Goal: Information Seeking & Learning: Learn about a topic

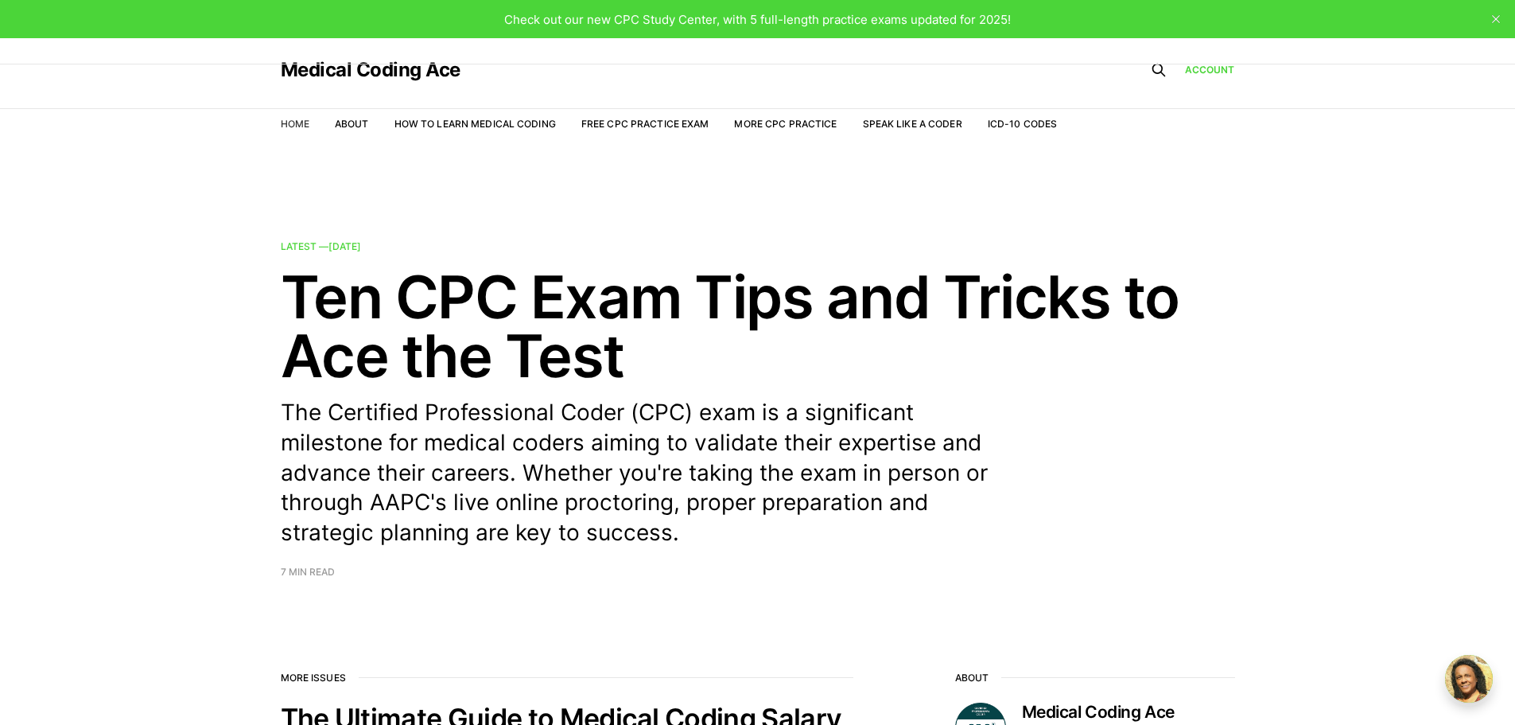
click at [297, 122] on link "Home" at bounding box center [295, 124] width 29 height 12
click at [345, 124] on link "About" at bounding box center [352, 124] width 34 height 12
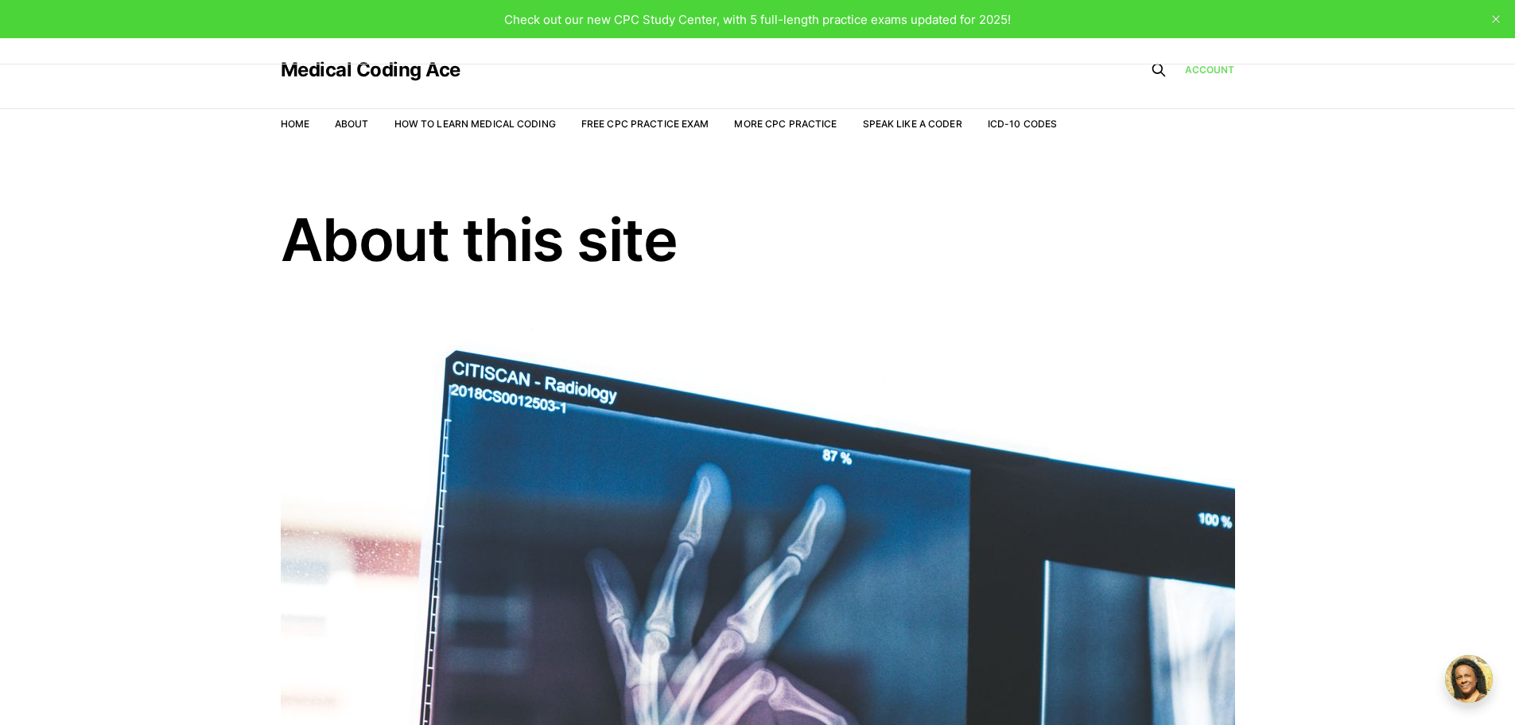
click at [1191, 72] on link "Account" at bounding box center [1210, 69] width 50 height 15
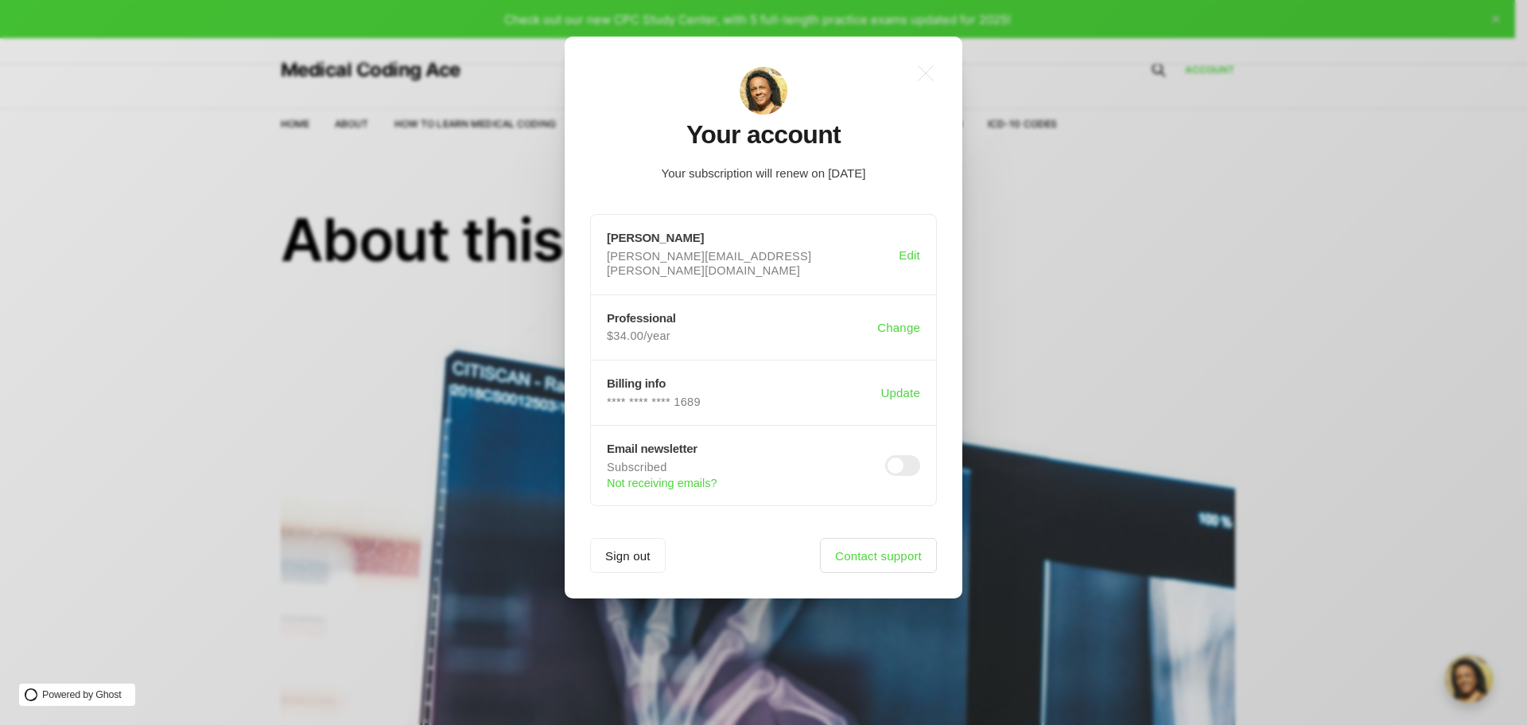
click at [892, 547] on link "Contact support" at bounding box center [878, 555] width 117 height 35
click at [1067, 235] on div ".a{fill:none;stroke:currentColor;stroke-linecap:round;stroke-linejoin:round;str…" at bounding box center [775, 362] width 1551 height 725
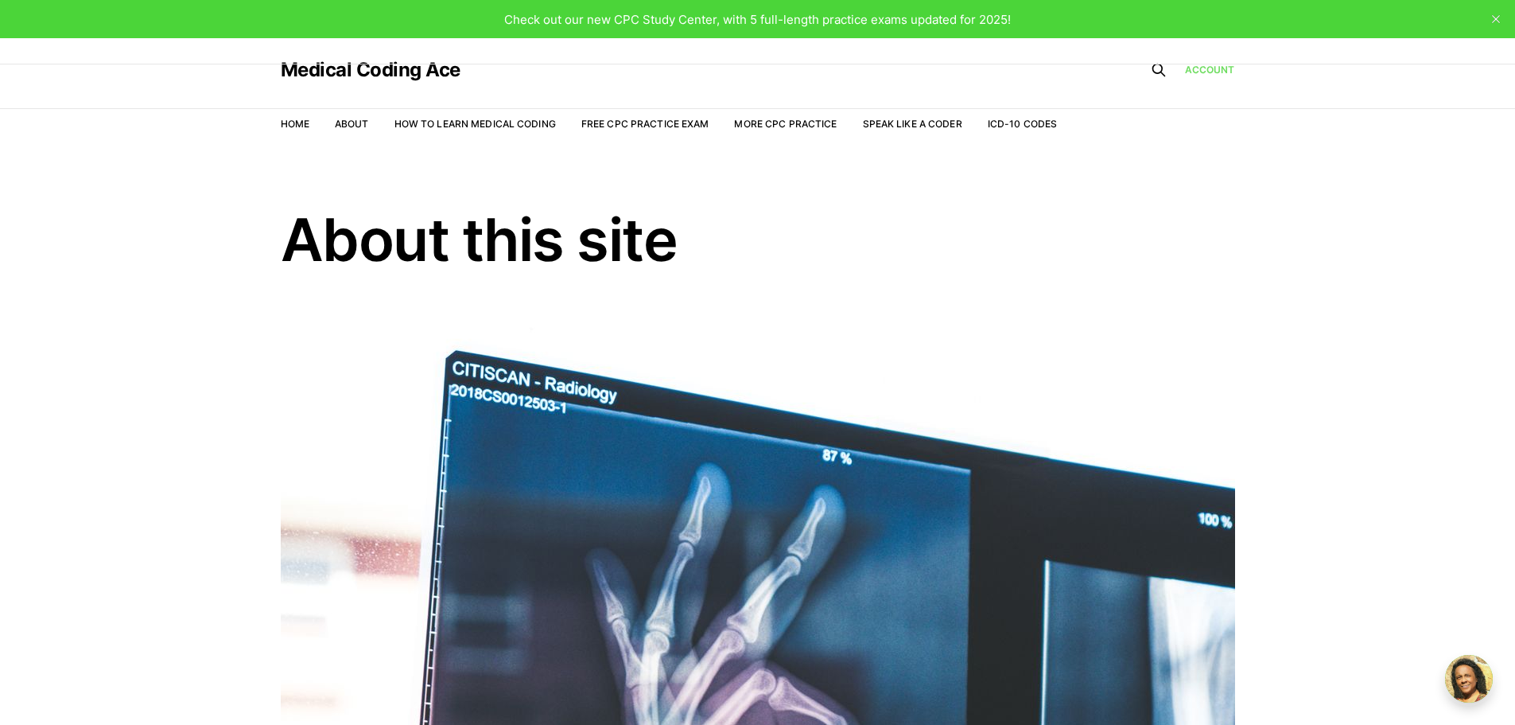
click at [1204, 73] on link "Account" at bounding box center [1210, 69] width 50 height 15
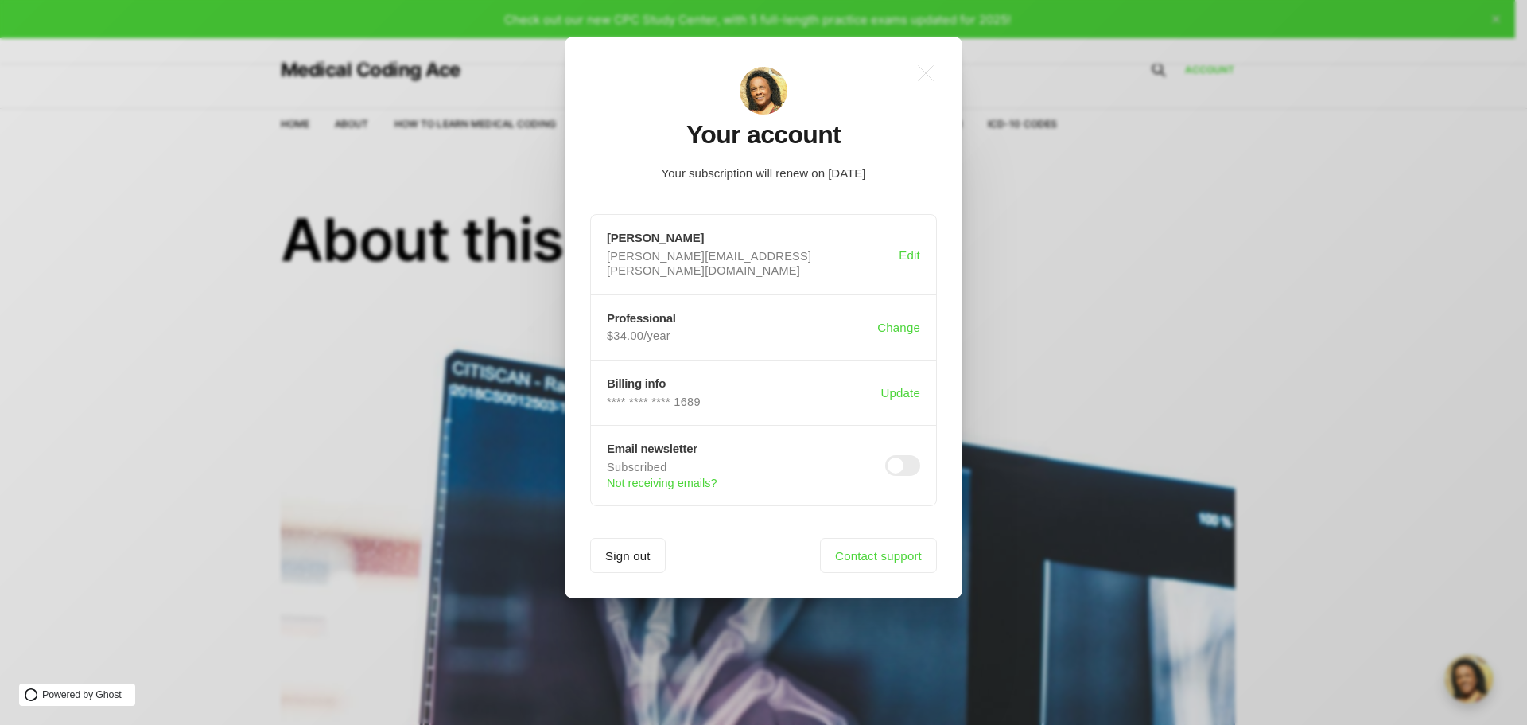
click at [1104, 228] on div ".a{fill:none;stroke:currentColor;stroke-linecap:round;stroke-linejoin:round;str…" at bounding box center [775, 362] width 1551 height 725
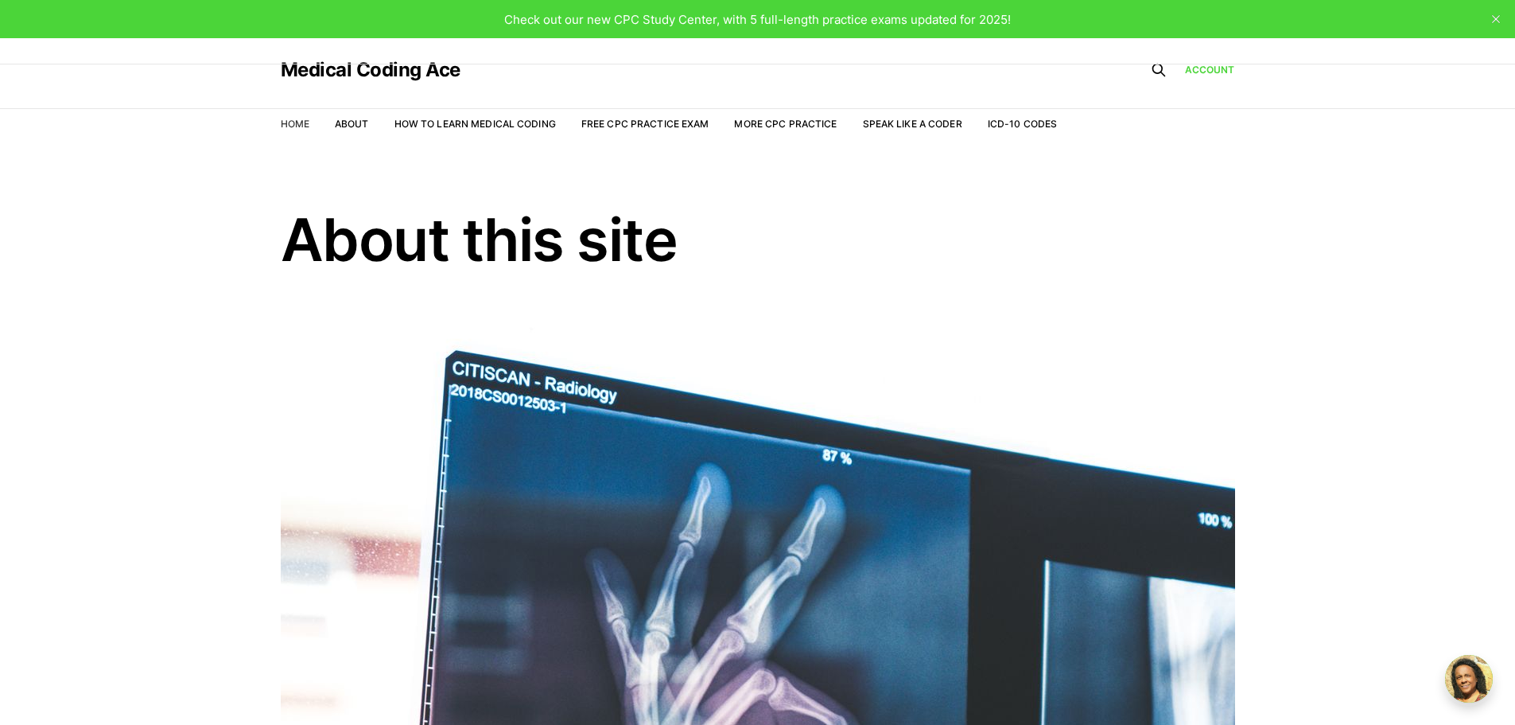
click at [302, 121] on link "Home" at bounding box center [295, 124] width 29 height 12
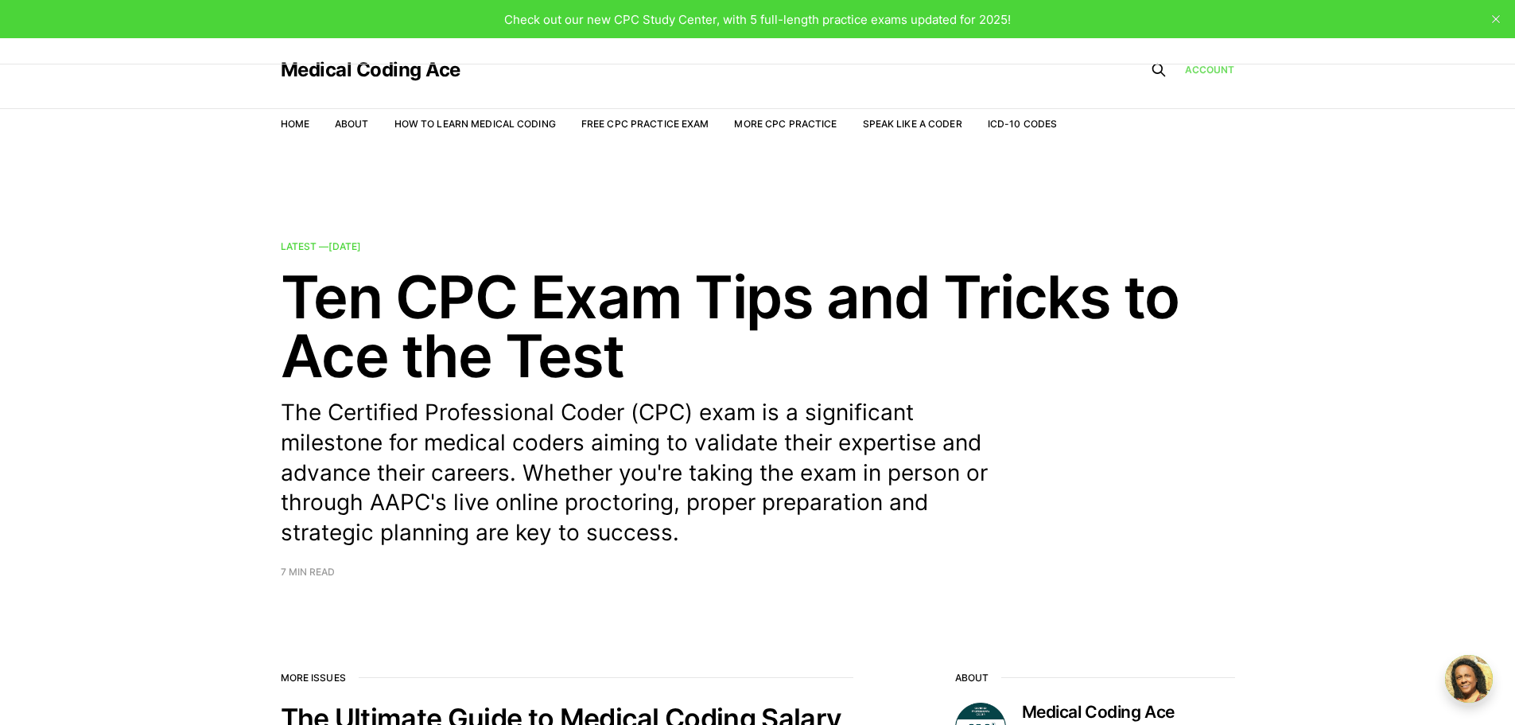
click at [1207, 74] on link "Account" at bounding box center [1210, 69] width 50 height 15
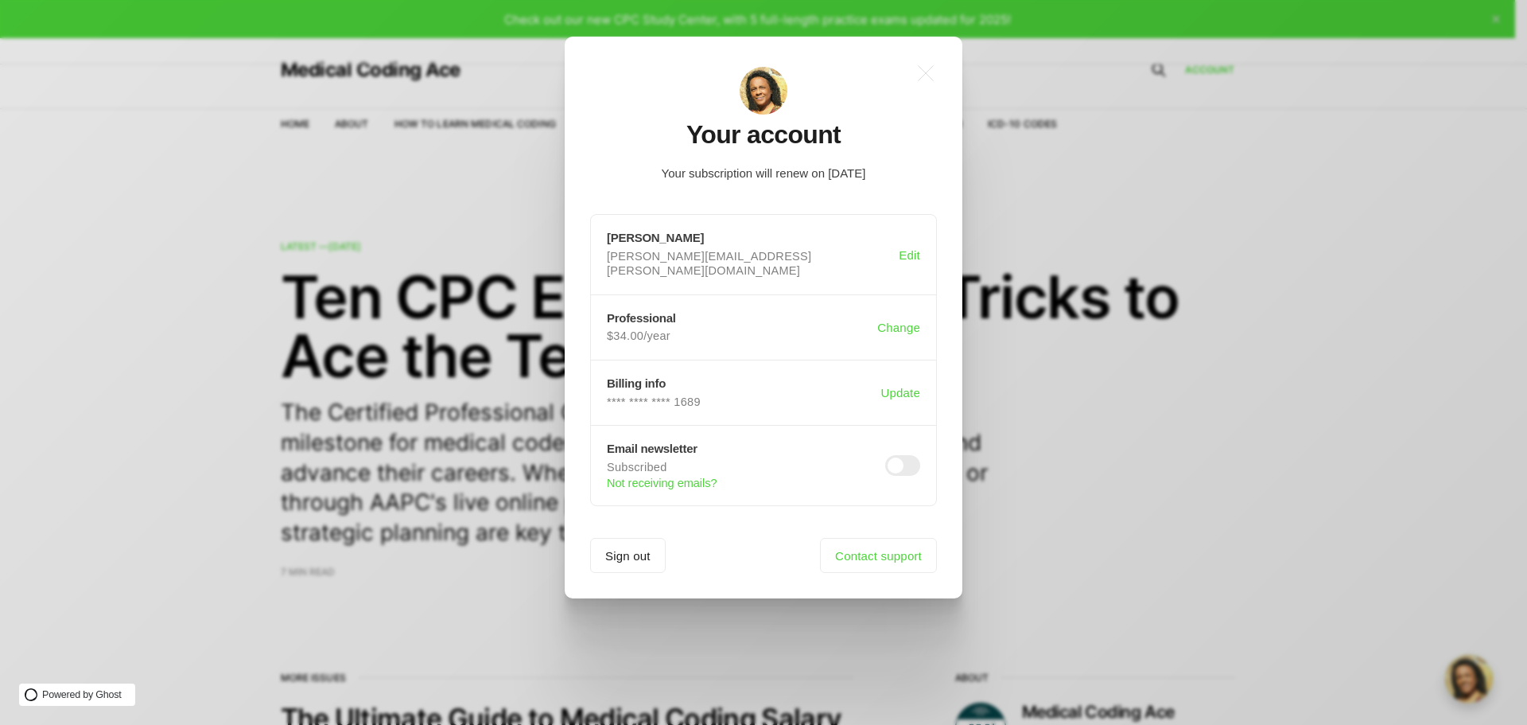
click at [383, 135] on div ".a{fill:none;stroke:currentColor;stroke-linecap:round;stroke-linejoin:round;str…" at bounding box center [775, 362] width 1551 height 725
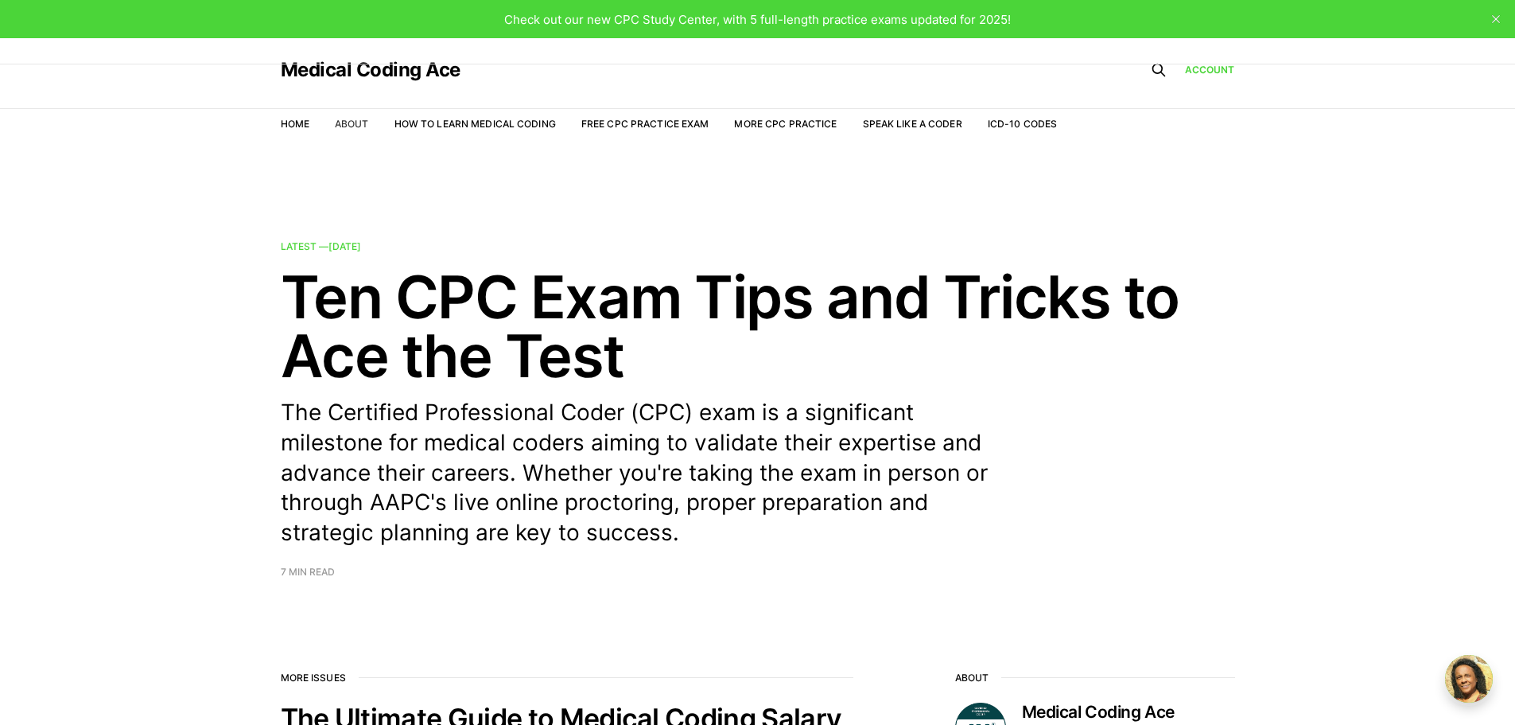
click at [359, 123] on link "About" at bounding box center [352, 124] width 34 height 12
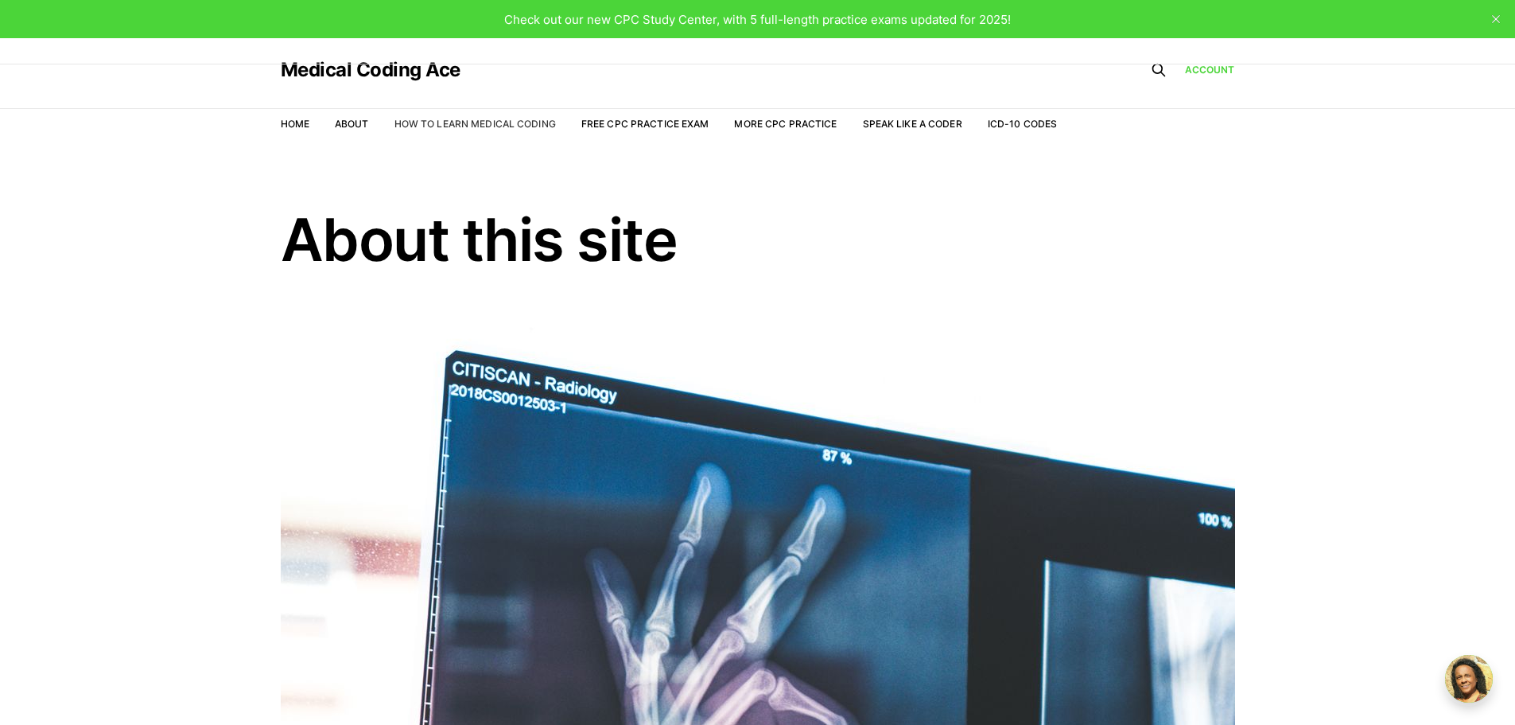
click at [429, 128] on link "How to Learn Medical Coding" at bounding box center [474, 124] width 161 height 12
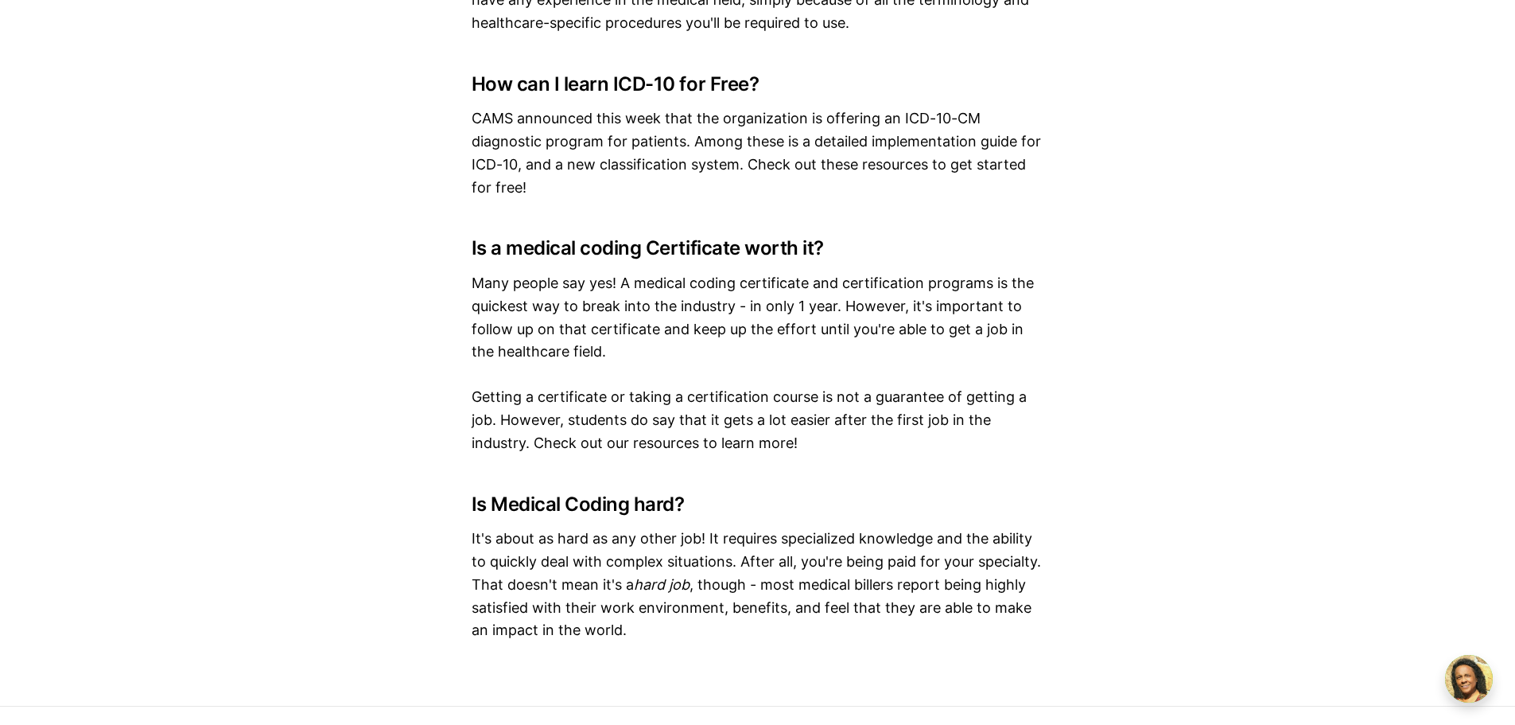
scroll to position [10353, 0]
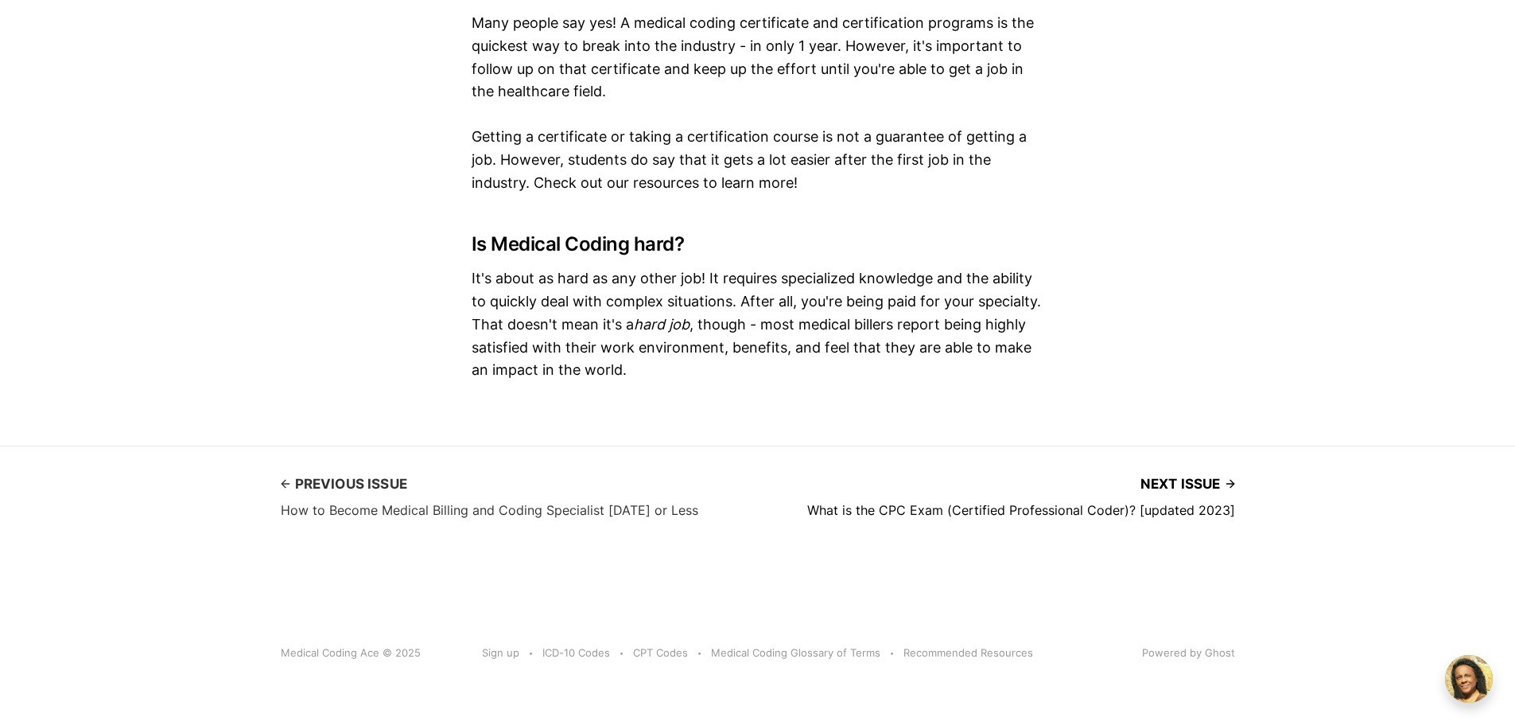
click at [425, 509] on h4 "How to Become Medical Billing and Coding Specialist in 9 Months or Less" at bounding box center [490, 510] width 418 height 14
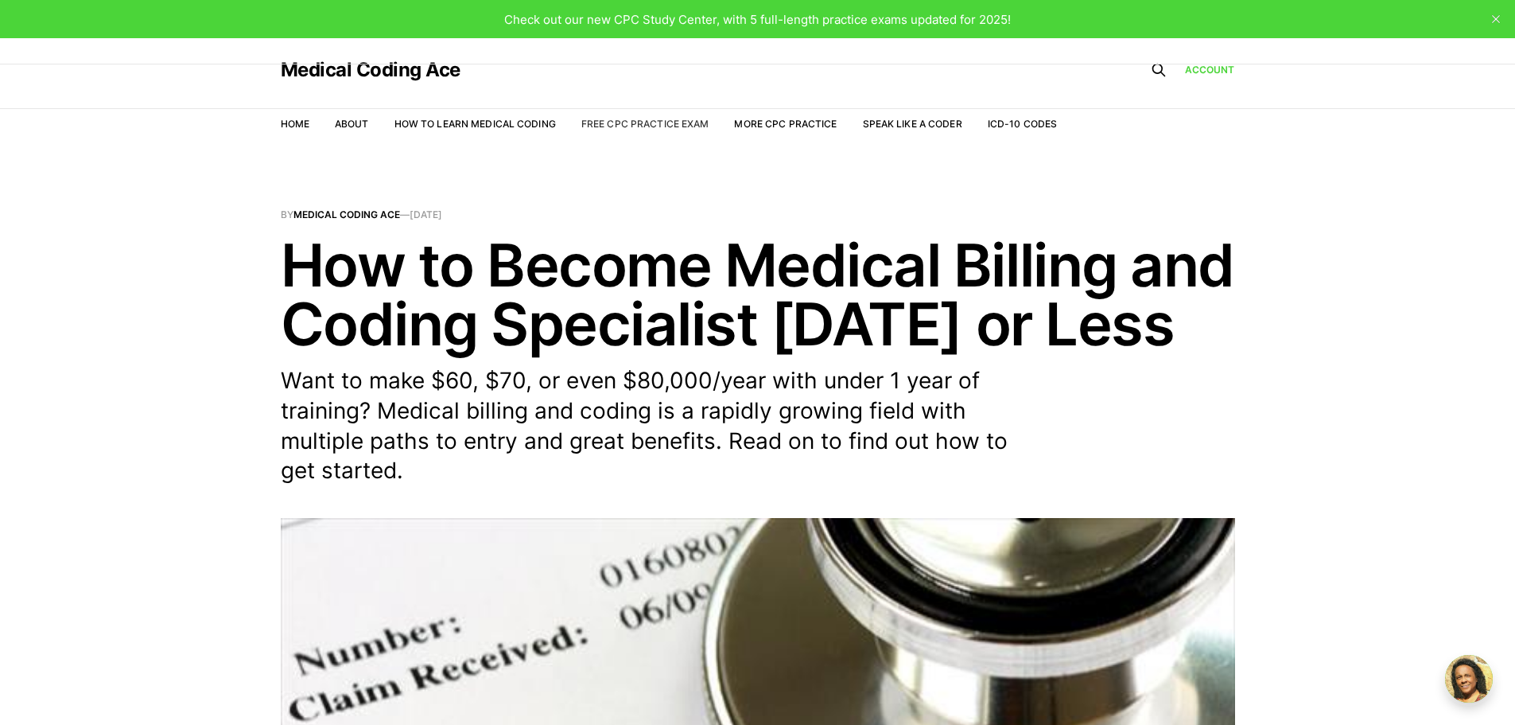
click at [651, 122] on link "Free CPC Practice Exam" at bounding box center [645, 124] width 128 height 12
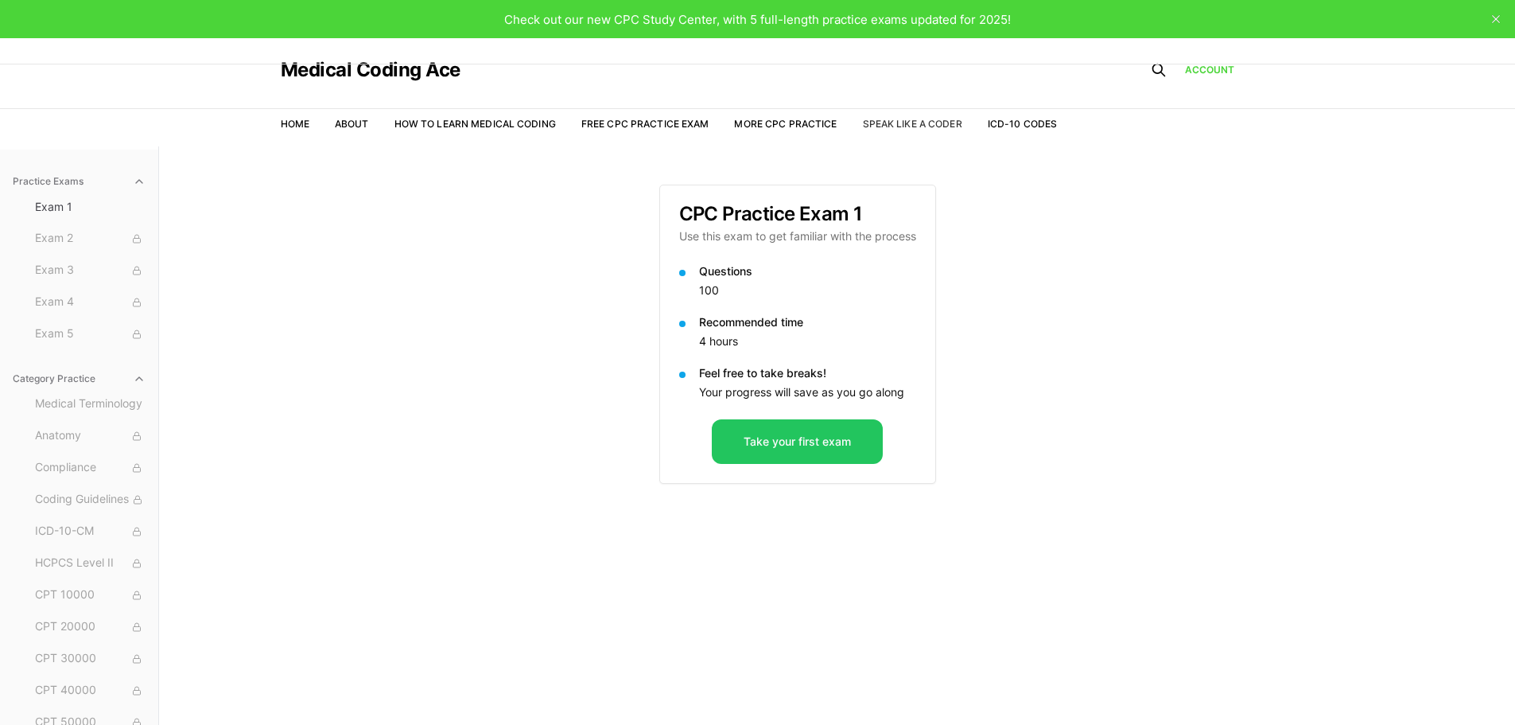
click at [925, 122] on link "Speak Like a Coder" at bounding box center [912, 124] width 99 height 12
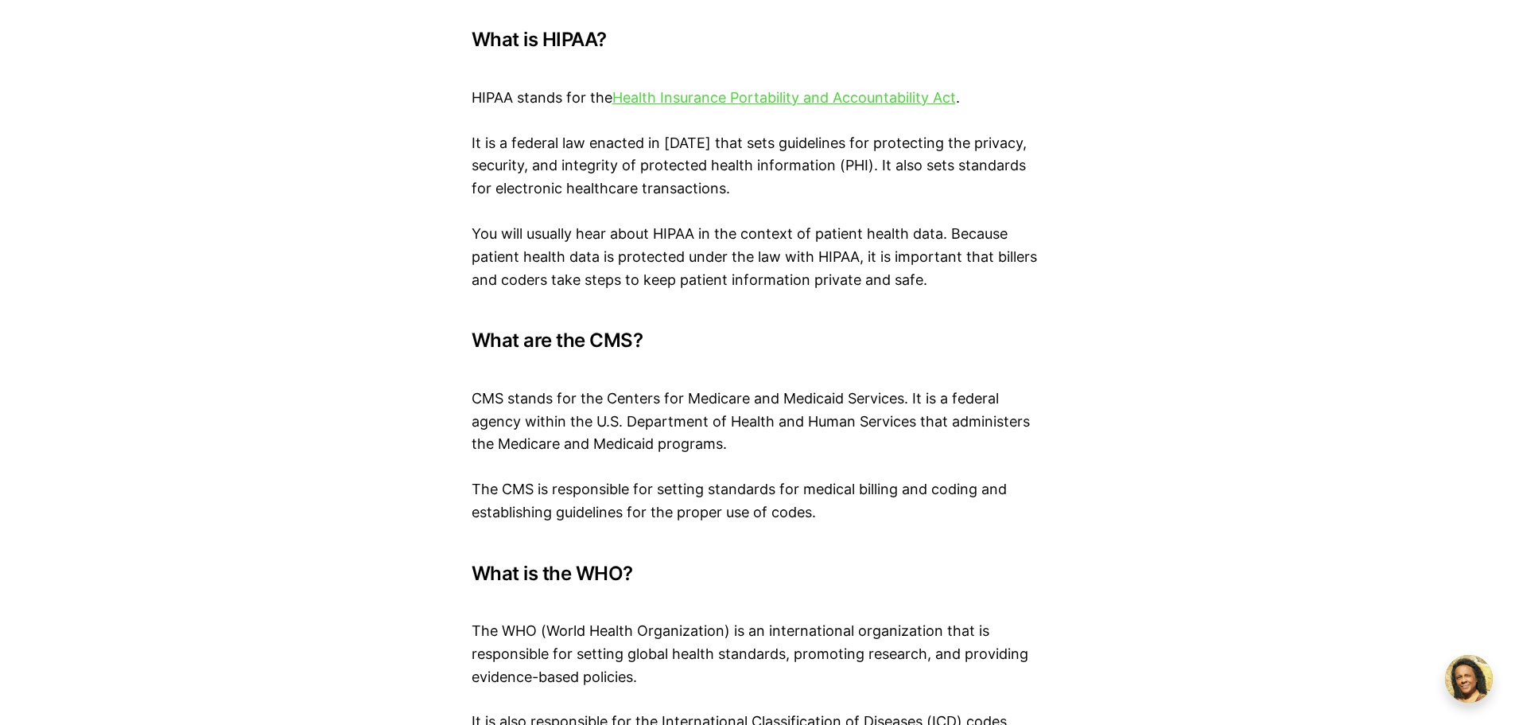
scroll to position [7749, 0]
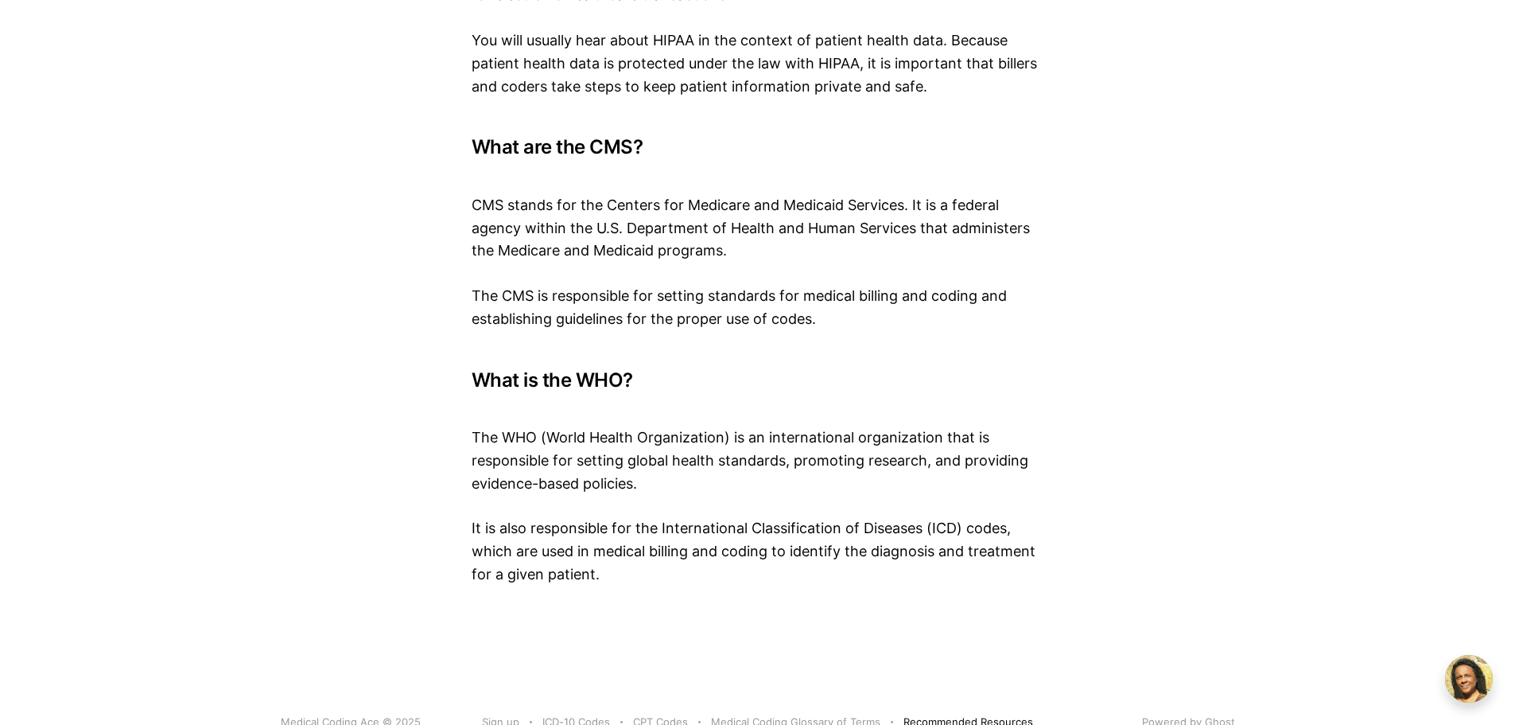
click at [974, 713] on link "Recommended Resources" at bounding box center [969, 721] width 130 height 17
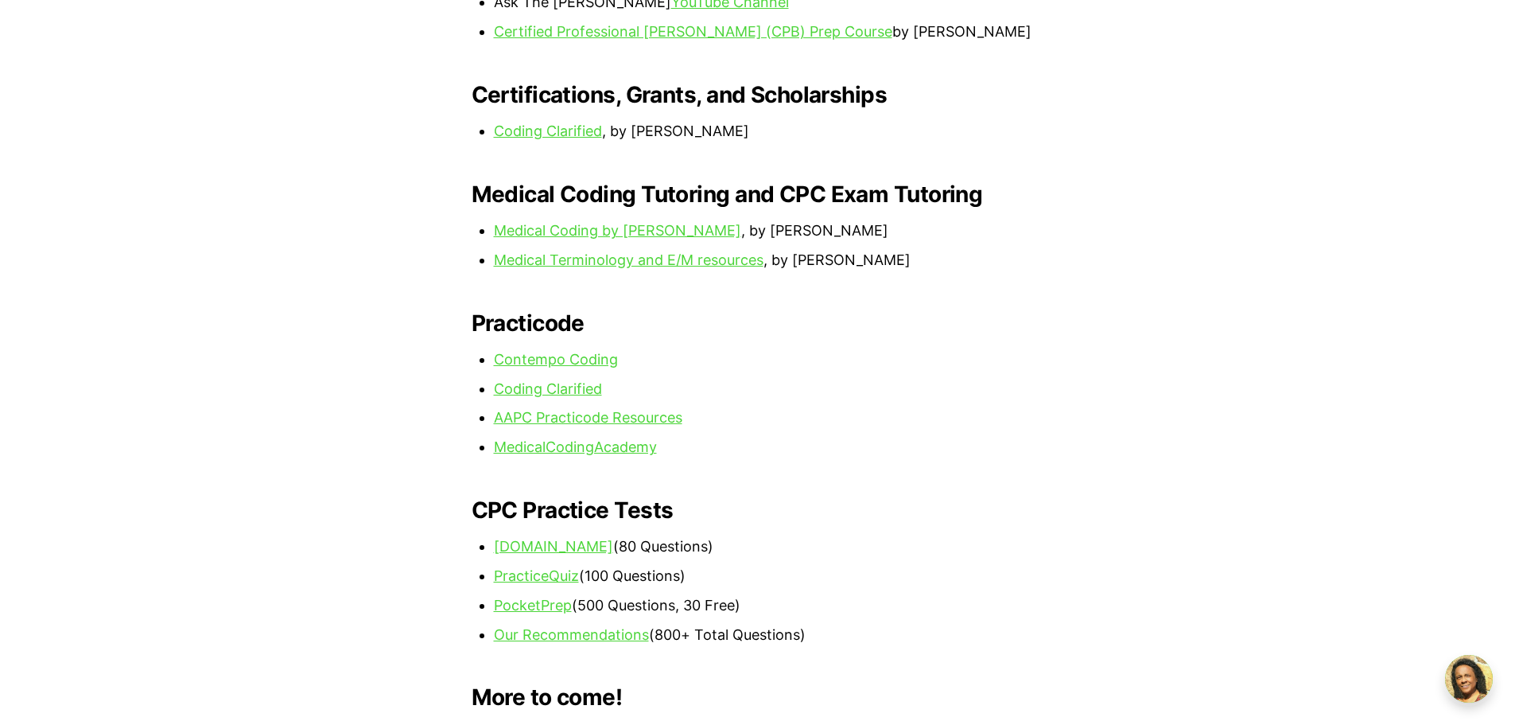
scroll to position [1352, 0]
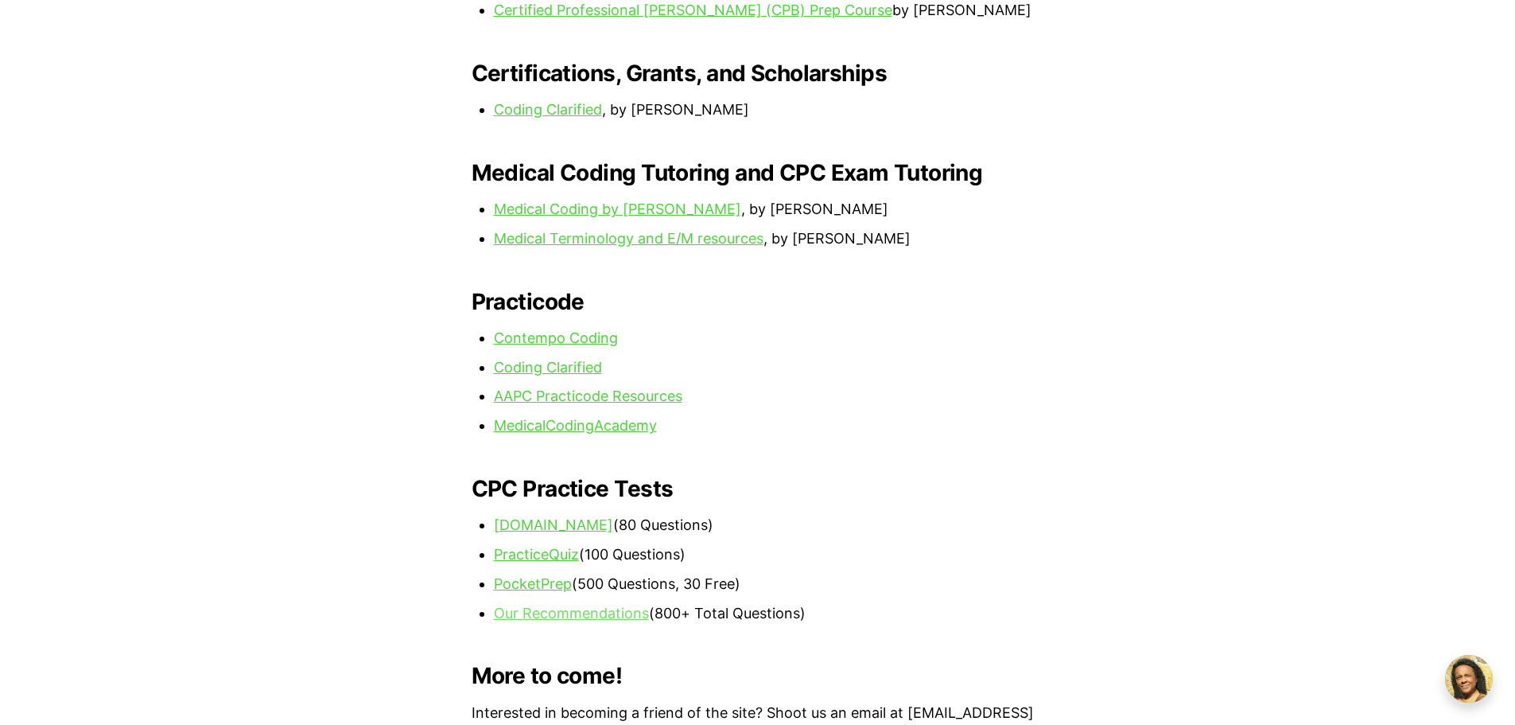
click at [632, 604] on link "Our Recommendations" at bounding box center [571, 612] width 155 height 17
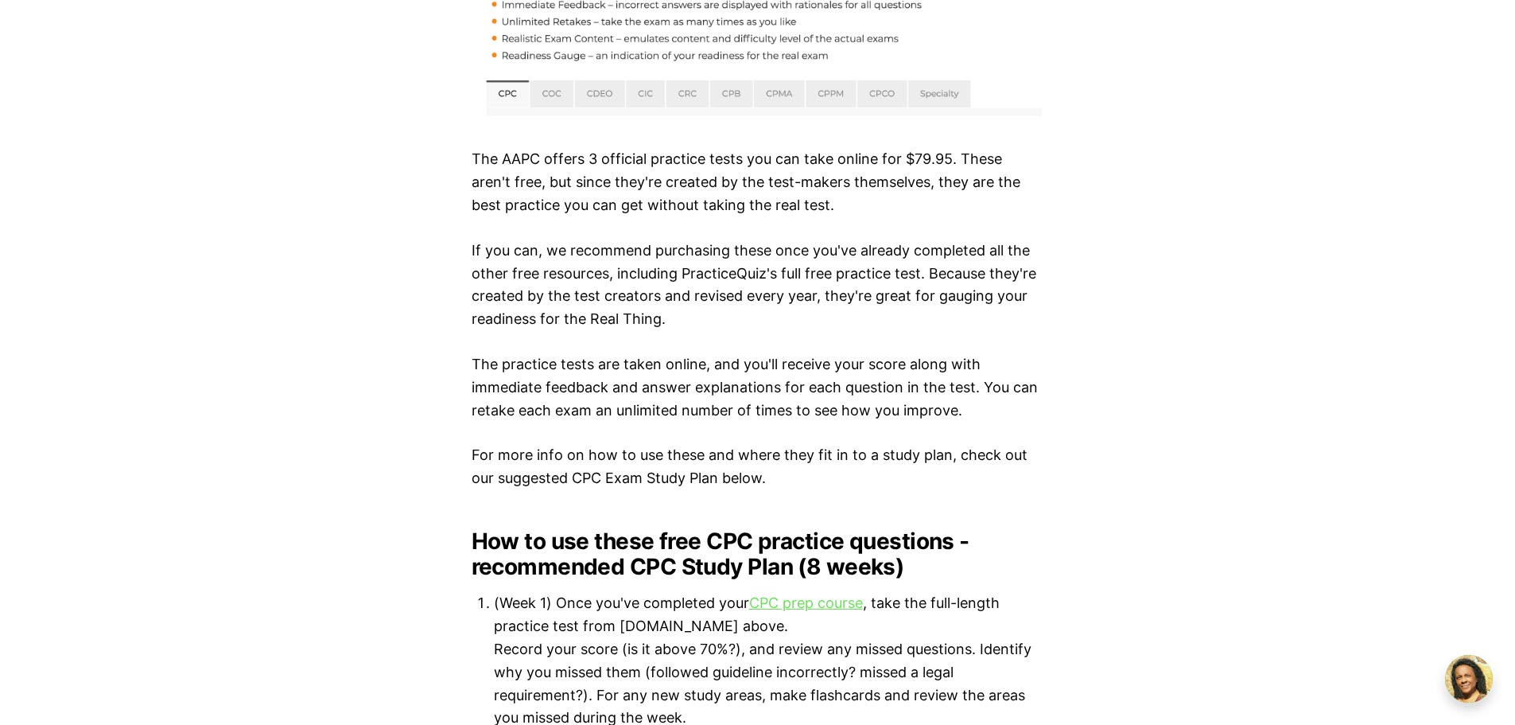
scroll to position [6999, 0]
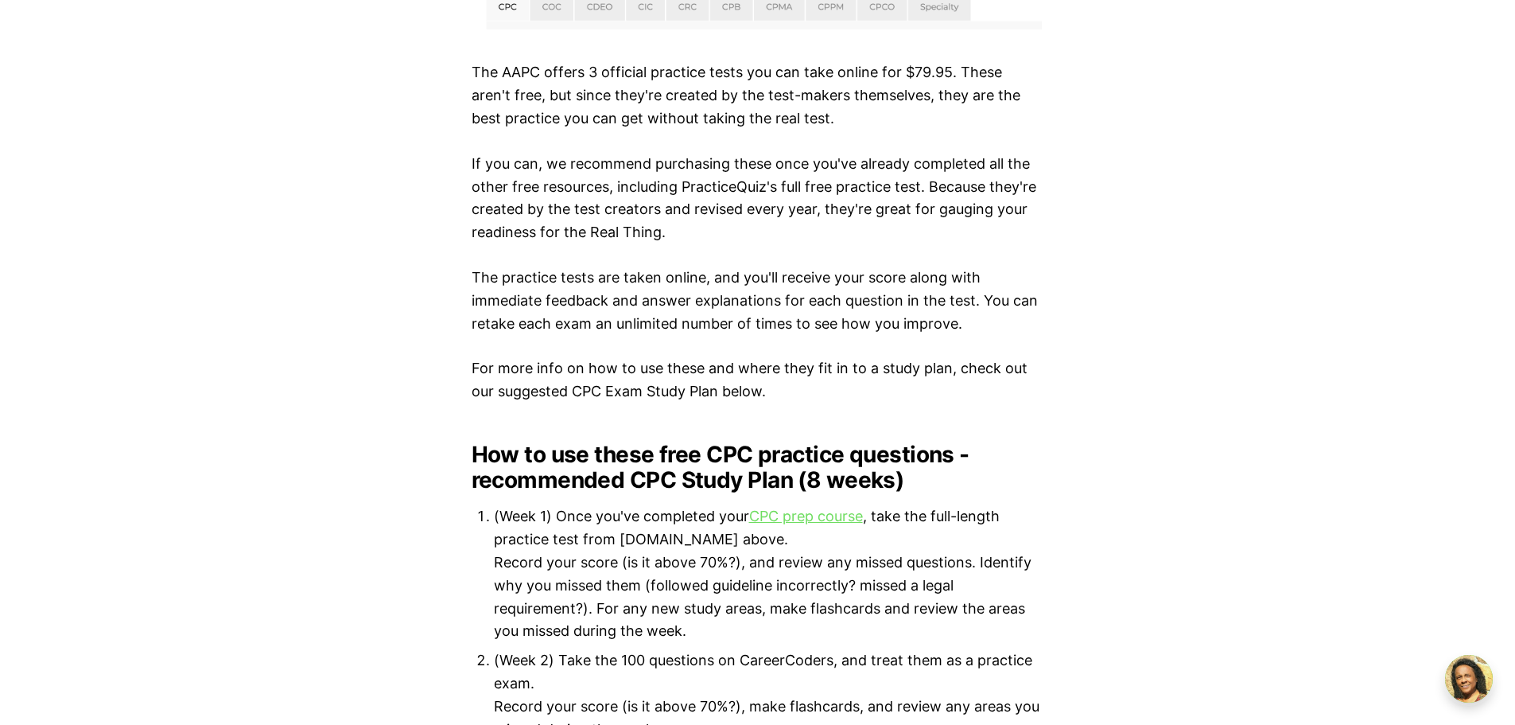
click at [814, 507] on link "CPC prep course" at bounding box center [806, 515] width 114 height 17
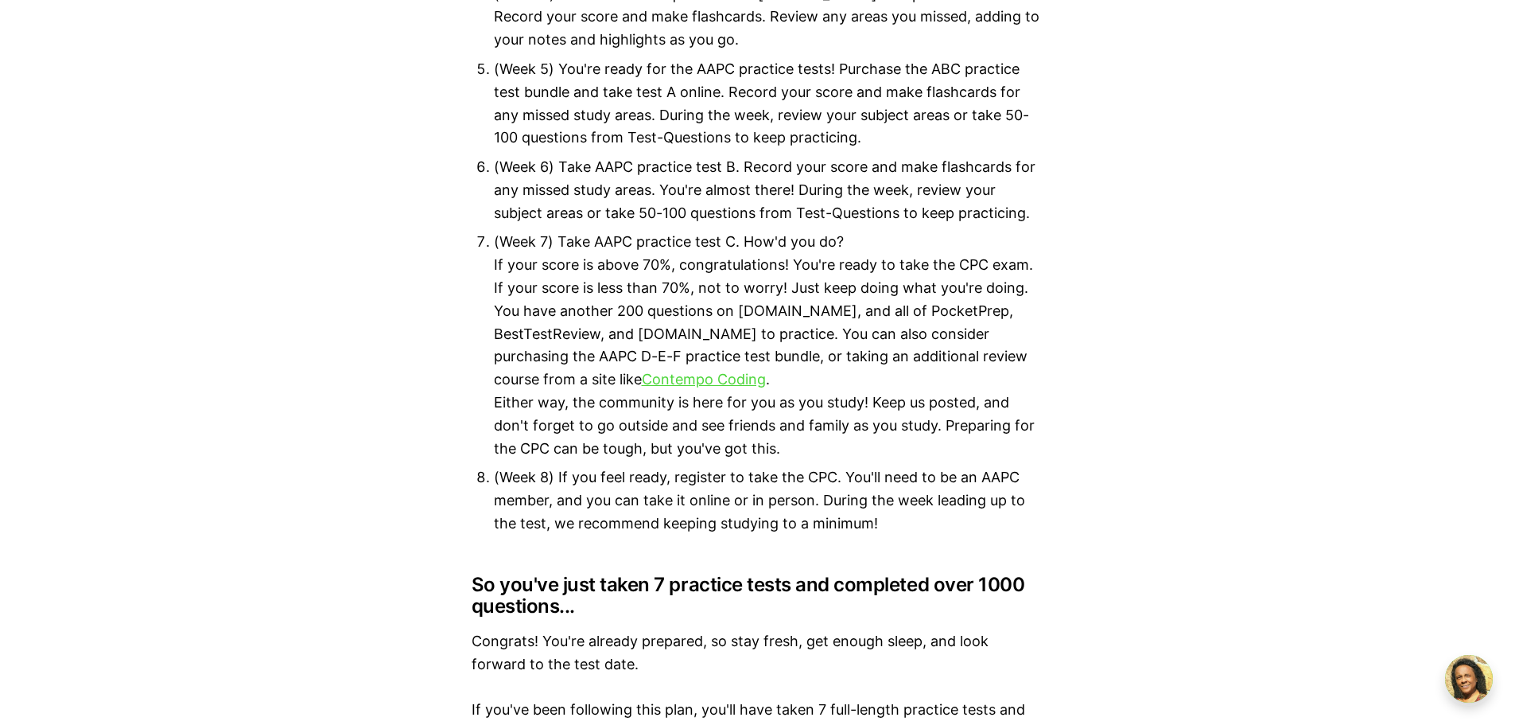
scroll to position [7874, 0]
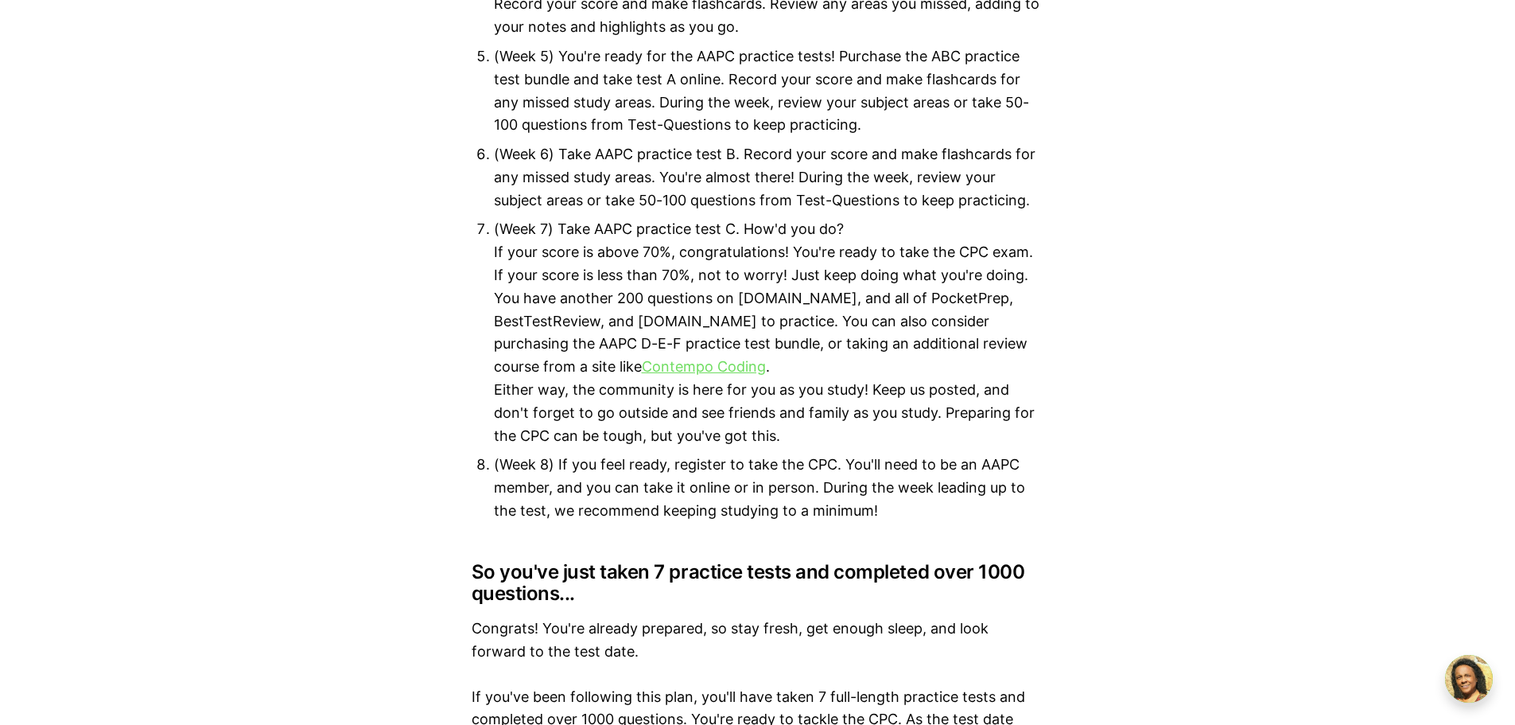
click at [642, 358] on link "Contempo Coding" at bounding box center [704, 366] width 124 height 17
